Goal: Information Seeking & Learning: Learn about a topic

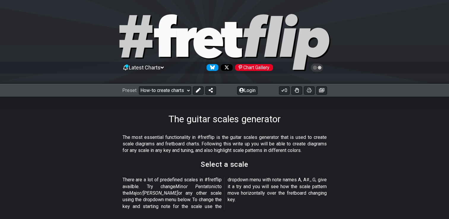
select select "Lydian"
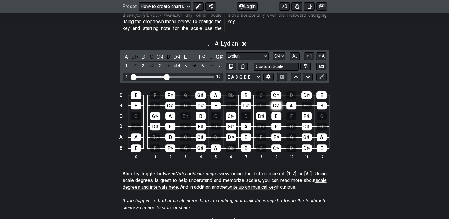
click at [273, 52] on select "A♭ A A♯ B♭ B C C♯ D♭ D D♯ E♭ E F F♯ G♭ G G♯" at bounding box center [279, 56] width 13 height 8
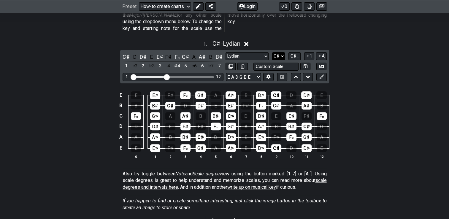
click at [275, 52] on select "A♭ A A♯ B♭ B C C♯ D♭ D D♯ E♭ E F F♯ G♭ G G♯" at bounding box center [278, 56] width 13 height 8
select select "Bb"
click at [272, 52] on select "A♭ A A♯ B♭ B C C♯ D♭ D D♯ E♭ E F F♯ G♭ G G♯" at bounding box center [278, 56] width 13 height 8
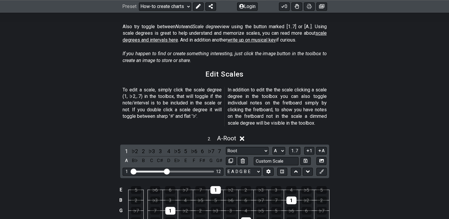
scroll to position [356, 0]
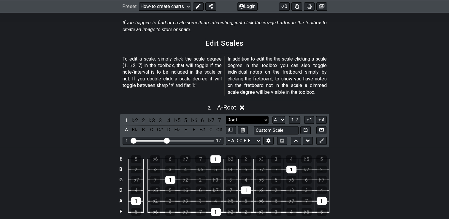
click at [258, 116] on select "Root Root Minor Pentatonic Major Pentatonic Minor Blues Major Blues Major / [PE…" at bounding box center [247, 120] width 43 height 8
click at [169, 197] on div "2" at bounding box center [170, 201] width 10 height 8
drag, startPoint x: 169, startPoint y: 194, endPoint x: 167, endPoint y: 184, distance: 10.5
click at [167, 186] on div "5" at bounding box center [170, 190] width 10 height 8
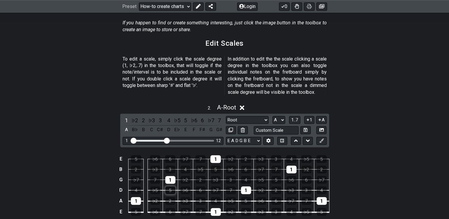
click at [166, 186] on div "5" at bounding box center [170, 190] width 10 height 8
click at [172, 197] on div "2" at bounding box center [170, 201] width 10 height 8
drag, startPoint x: 172, startPoint y: 193, endPoint x: 163, endPoint y: 194, distance: 9.3
click at [163, 201] on td "♭6" at bounding box center [154, 206] width 15 height 11
click at [134, 197] on div "1" at bounding box center [136, 201] width 10 height 8
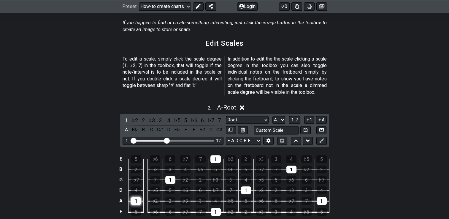
click at [137, 197] on div "1" at bounding box center [136, 201] width 10 height 8
click at [138, 197] on div "1" at bounding box center [136, 201] width 10 height 8
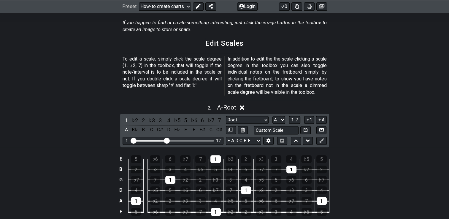
click at [180, 191] on td "♭3" at bounding box center [185, 195] width 15 height 11
click at [166, 197] on div "2" at bounding box center [170, 201] width 10 height 8
click at [195, 182] on td "6" at bounding box center [200, 185] width 15 height 11
click at [201, 176] on div "2" at bounding box center [201, 180] width 10 height 8
click at [195, 169] on td "2" at bounding box center [200, 174] width 15 height 10
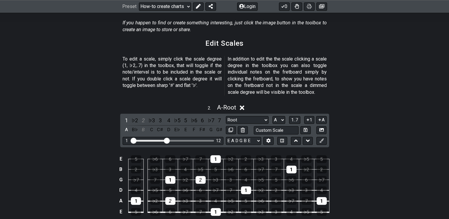
click at [180, 159] on td "4" at bounding box center [185, 164] width 15 height 10
click at [183, 155] on div "♭7" at bounding box center [185, 159] width 10 height 8
click at [200, 176] on div "2" at bounding box center [201, 180] width 10 height 8
click at [186, 155] on div "♭7" at bounding box center [185, 159] width 10 height 8
click at [171, 197] on div "2" at bounding box center [170, 201] width 10 height 8
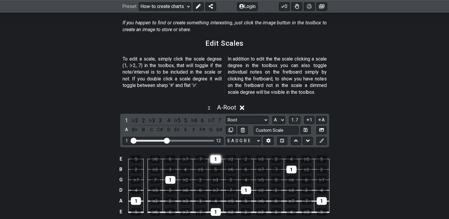
click at [218, 155] on div "1" at bounding box center [215, 159] width 10 height 8
drag, startPoint x: 164, startPoint y: 173, endPoint x: 156, endPoint y: 178, distance: 9.5
click at [165, 174] on tbody "E 5 ♭6 6 ♭7 7 1 ♭2 2 ♭3 3 4 ♭5 5 B 2 ♭3 3 4 ♭5 5 ♭6 6 ♭7 7 1 ♭2 2 G ♭7 7 1 ♭2 2…" at bounding box center [223, 184] width 212 height 70
click at [169, 176] on div "1" at bounding box center [170, 180] width 10 height 8
click at [136, 197] on div "1" at bounding box center [136, 201] width 10 height 8
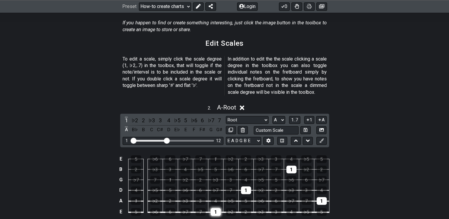
drag, startPoint x: 213, startPoint y: 206, endPoint x: 213, endPoint y: 201, distance: 4.5
click at [213, 208] on div "1" at bounding box center [216, 212] width 10 height 8
click at [243, 186] on div "1" at bounding box center [246, 190] width 10 height 8
drag, startPoint x: 293, startPoint y: 162, endPoint x: 317, endPoint y: 166, distance: 24.7
click at [295, 166] on div "1" at bounding box center [291, 170] width 10 height 8
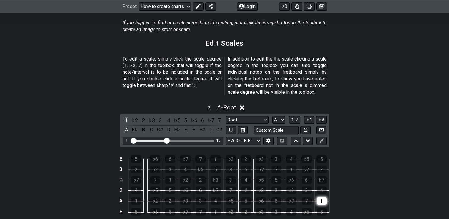
click at [325, 197] on div "1" at bounding box center [322, 201] width 10 height 8
click at [169, 176] on div "1" at bounding box center [170, 180] width 10 height 8
click at [170, 166] on div "3" at bounding box center [170, 170] width 10 height 8
click at [172, 155] on div "6" at bounding box center [170, 159] width 10 height 8
click at [172, 169] on td "1" at bounding box center [170, 174] width 15 height 10
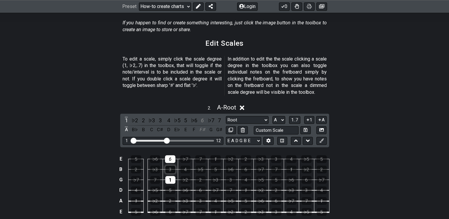
click at [172, 166] on div "3" at bounding box center [170, 170] width 10 height 8
click at [125, 183] on td at bounding box center [126, 185] width 4 height 11
click at [124, 185] on td "D" at bounding box center [120, 190] width 7 height 11
click at [125, 190] on td at bounding box center [126, 195] width 4 height 11
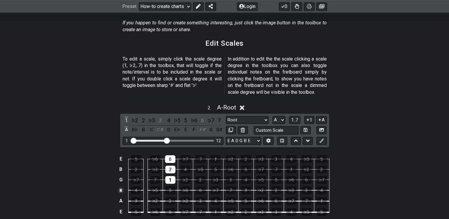
click at [121, 185] on td "x" at bounding box center [120, 190] width 7 height 11
click at [122, 185] on td "o" at bounding box center [120, 190] width 7 height 11
click at [138, 186] on div "4" at bounding box center [136, 190] width 10 height 8
click at [122, 185] on td at bounding box center [120, 190] width 7 height 11
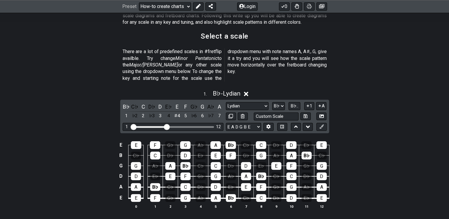
scroll to position [178, 0]
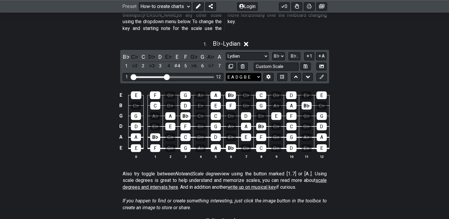
click at [242, 73] on select "E A D G B E E A D G B E E A D G B E B E A D F♯ B A D G C E A D A D G B E E♭ A♭ …" at bounding box center [243, 77] width 35 height 8
click at [249, 73] on select "E A D G B E E A D G B E E A D G B E B E A D F♯ B A D G C E A D A D G B E E♭ A♭ …" at bounding box center [243, 77] width 35 height 8
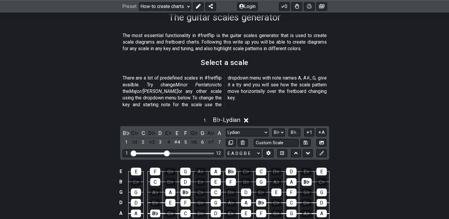
scroll to position [148, 0]
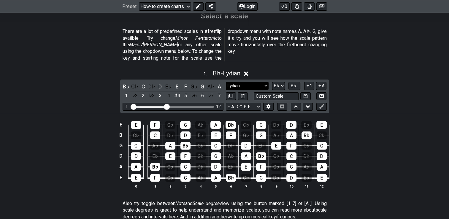
click at [252, 82] on select "Minor Pentatonic New Scale Minor Pentatonic Major Pentatonic Minor Blues Major …" at bounding box center [247, 86] width 43 height 8
select select "Dorian"
click at [226, 82] on select "Minor Pentatonic New Scale Minor Pentatonic Major Pentatonic Minor Blues Major …" at bounding box center [247, 86] width 43 height 8
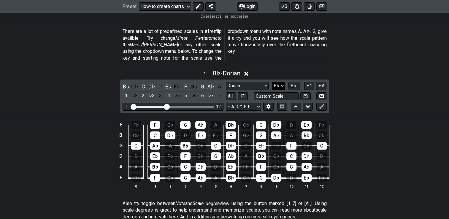
click at [278, 82] on select "A♭ A A♯ B♭ B C C♯ D♭ D D♯ E♭ E F F♯ G♭ G G♯" at bounding box center [278, 86] width 13 height 8
click at [272, 82] on select "A♭ A A♯ B♭ B C C♯ D♭ D D♯ E♭ E F F♯ G♭ G G♯" at bounding box center [278, 86] width 13 height 8
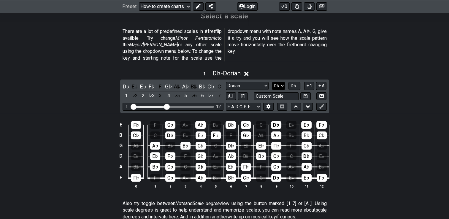
click at [274, 82] on select "A♭ A A♯ B♭ B C C♯ D♭ D D♯ E♭ E F F♯ G♭ G G♯" at bounding box center [278, 86] width 13 height 8
select select "C#"
click at [272, 82] on select "A♭ A A♯ B♭ B C C♯ D♭ D D♯ E♭ E F F♯ G♭ G G♯" at bounding box center [278, 86] width 13 height 8
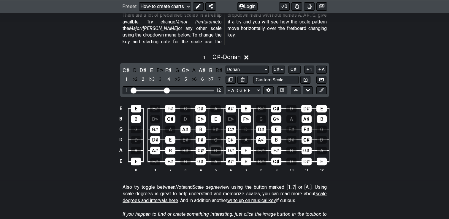
scroll to position [190, 0]
